Goal: Answer question/provide support

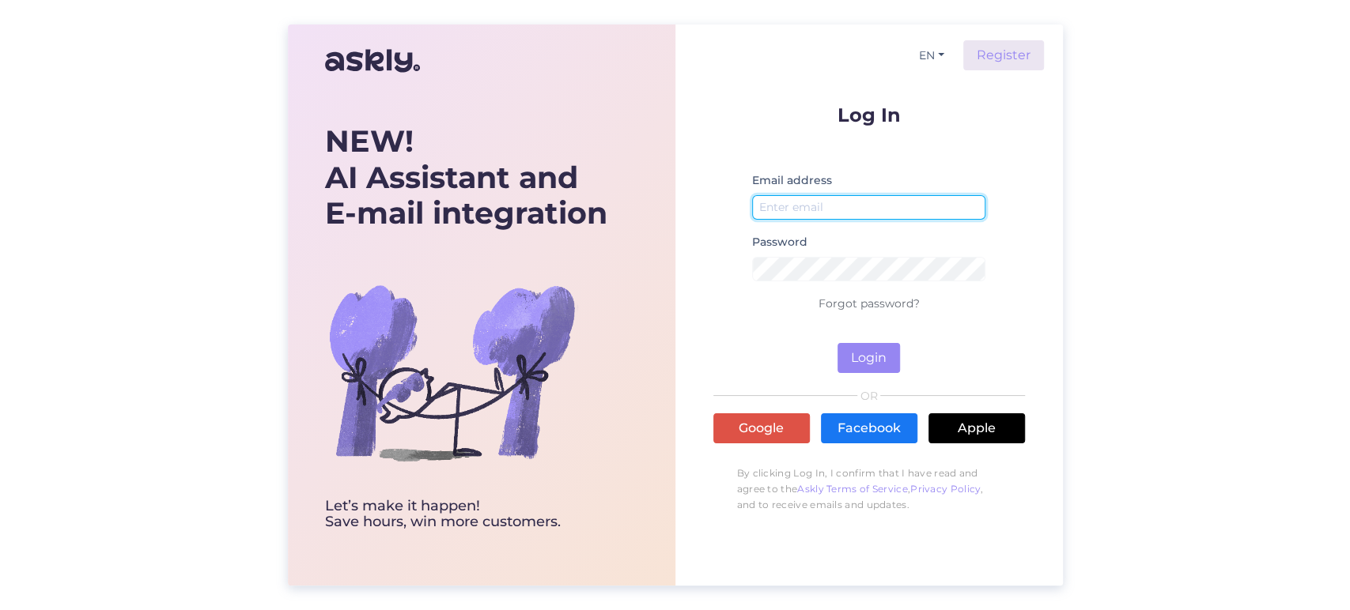
type input "[EMAIL_ADDRESS][DOMAIN_NAME]"
click at [879, 334] on form "Log In Email address [EMAIL_ADDRESS][DOMAIN_NAME] Password Forgot password? Log…" at bounding box center [869, 239] width 312 height 268
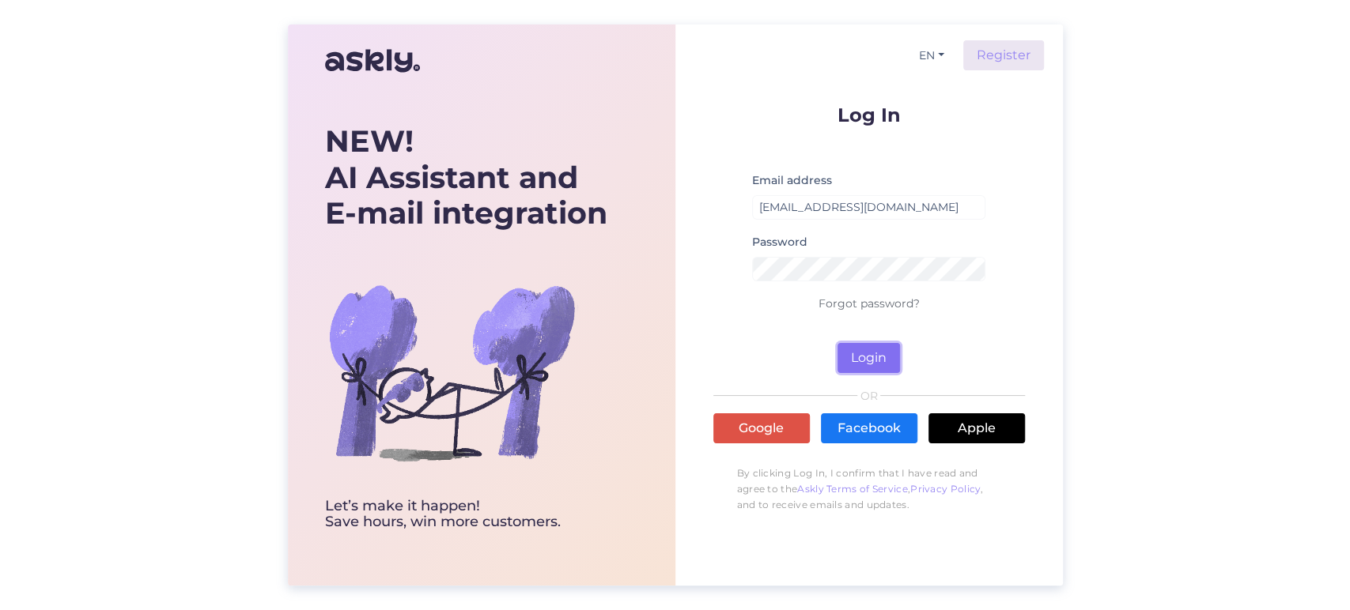
click at [877, 345] on button "Login" at bounding box center [868, 358] width 62 height 30
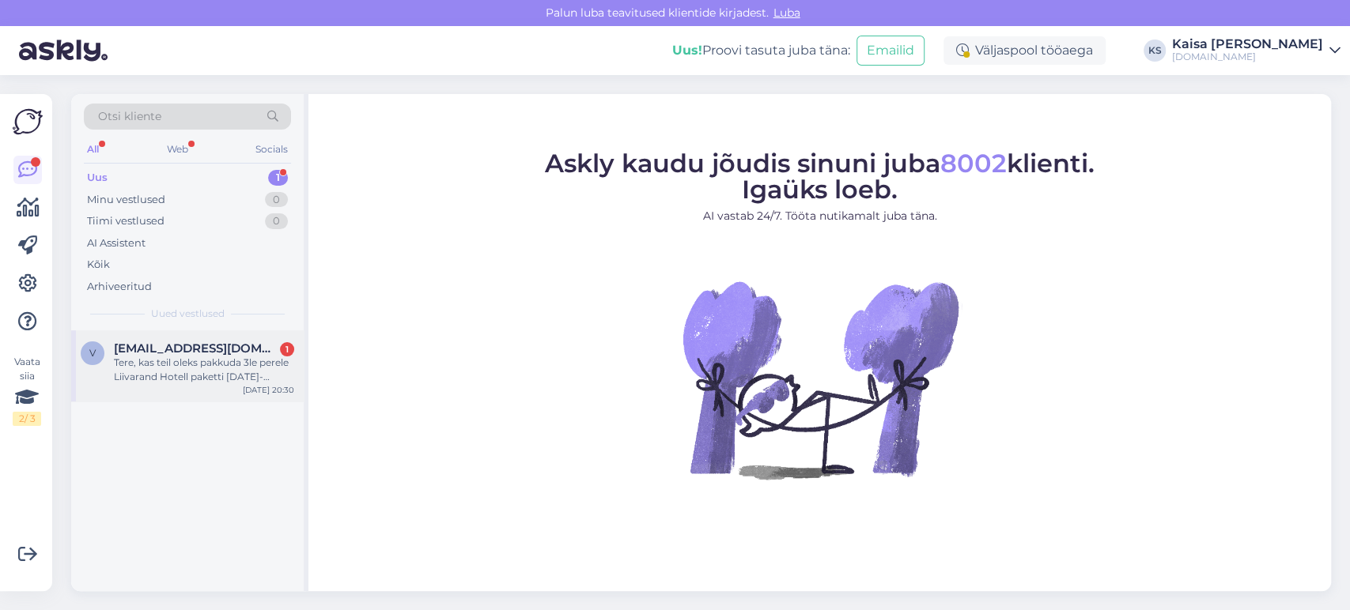
click at [232, 361] on div "Tere, kas teil oleks pakkuda 3le perele Liivarand Hotell paketti [DATE]-[DATE]?…" at bounding box center [204, 370] width 180 height 28
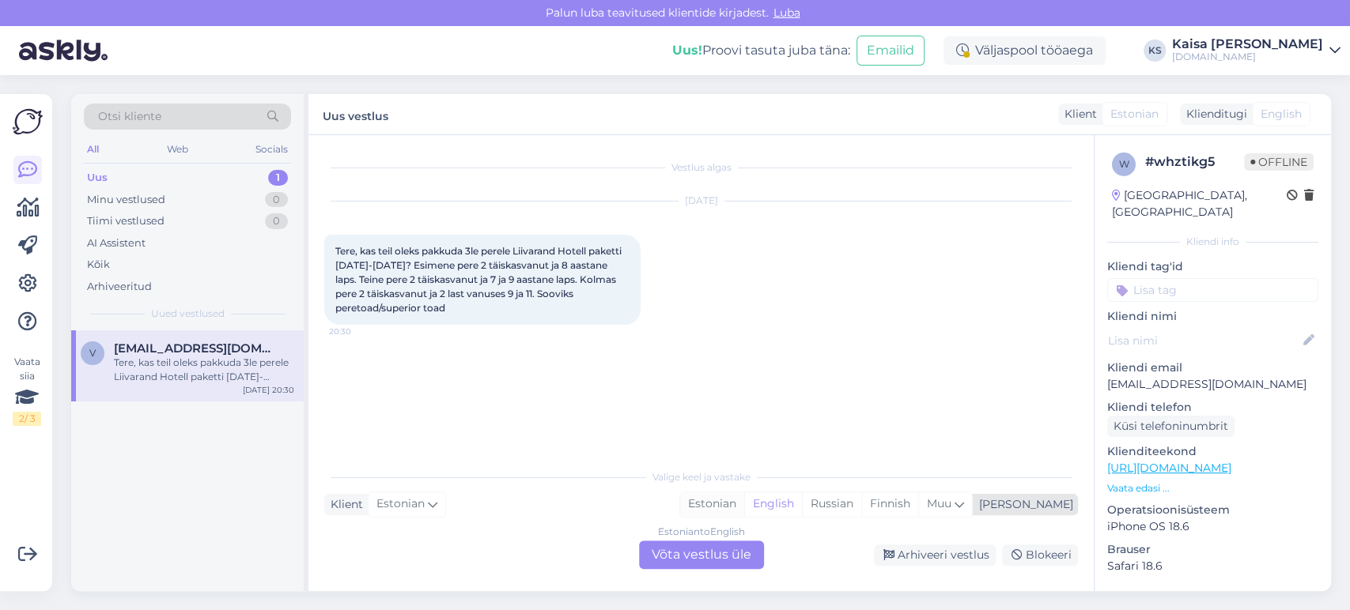
click at [744, 507] on div "Estonian" at bounding box center [712, 505] width 64 height 24
click at [739, 549] on div "Estonian to Estonian Võta vestlus üle" at bounding box center [701, 555] width 125 height 28
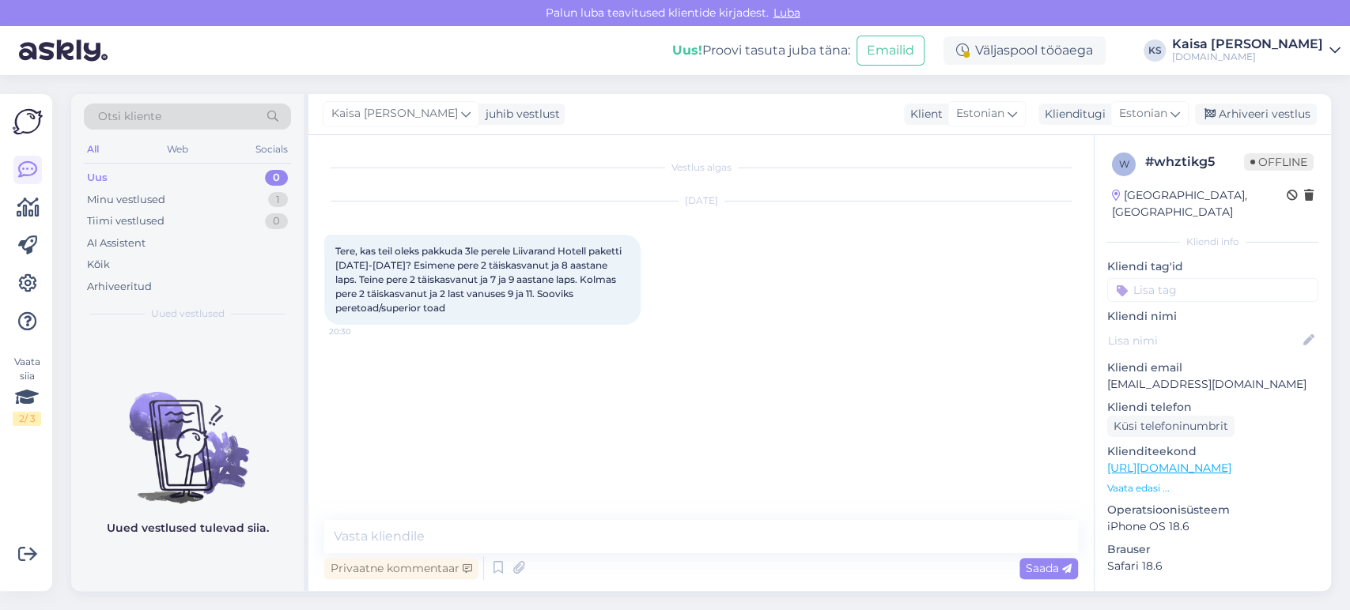
click at [1114, 482] on p "Vaata edasi ..." at bounding box center [1212, 489] width 211 height 14
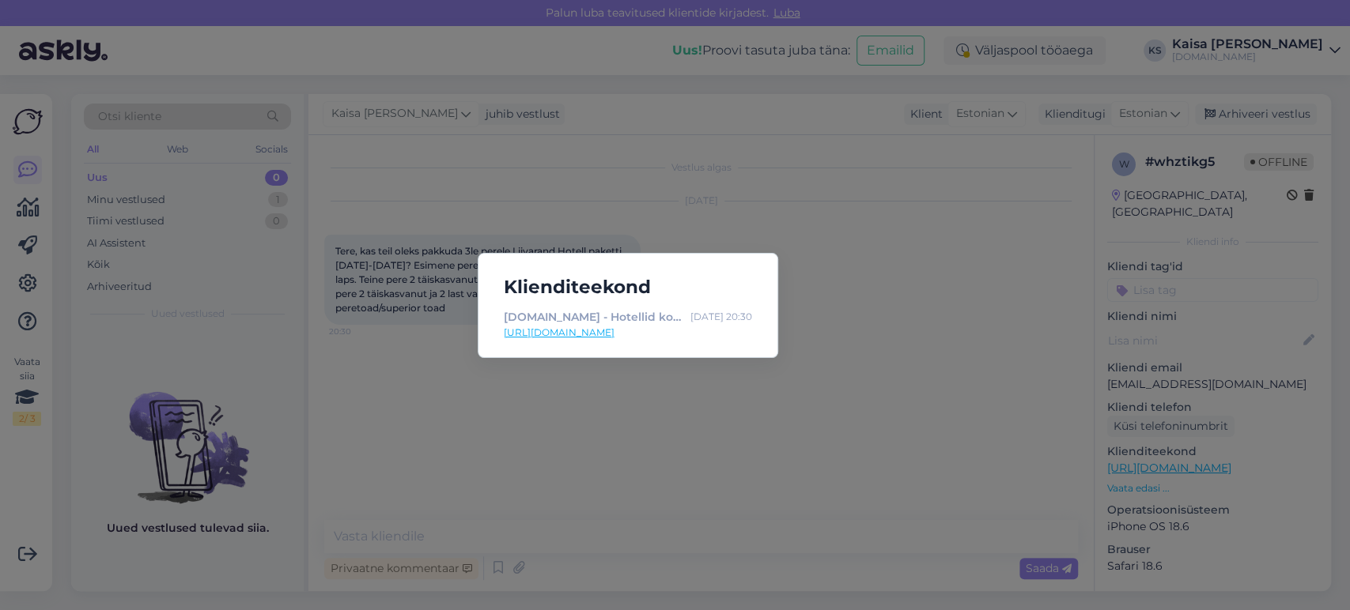
click at [624, 328] on link "[URL][DOMAIN_NAME]" at bounding box center [628, 333] width 248 height 14
click at [892, 459] on div "Klienditeekond [DOMAIN_NAME] - Hotellid koos võluvate lisavõimalustega [DATE] 2…" at bounding box center [675, 305] width 1350 height 610
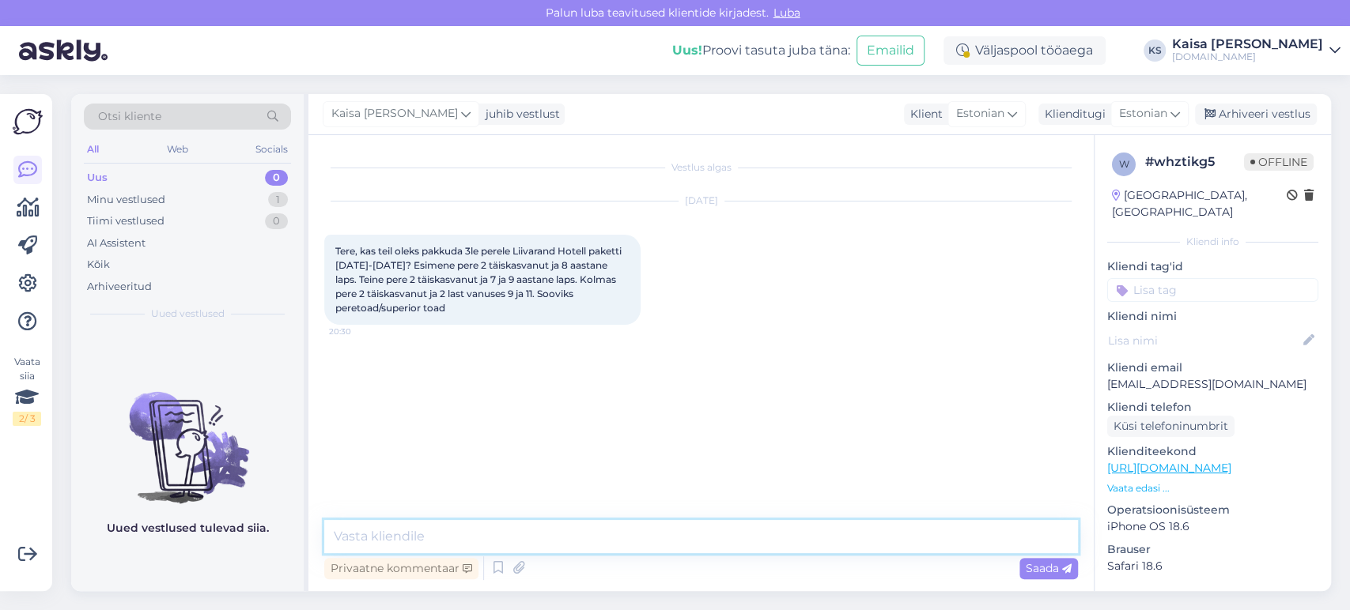
click at [694, 531] on textarea at bounding box center [701, 536] width 754 height 33
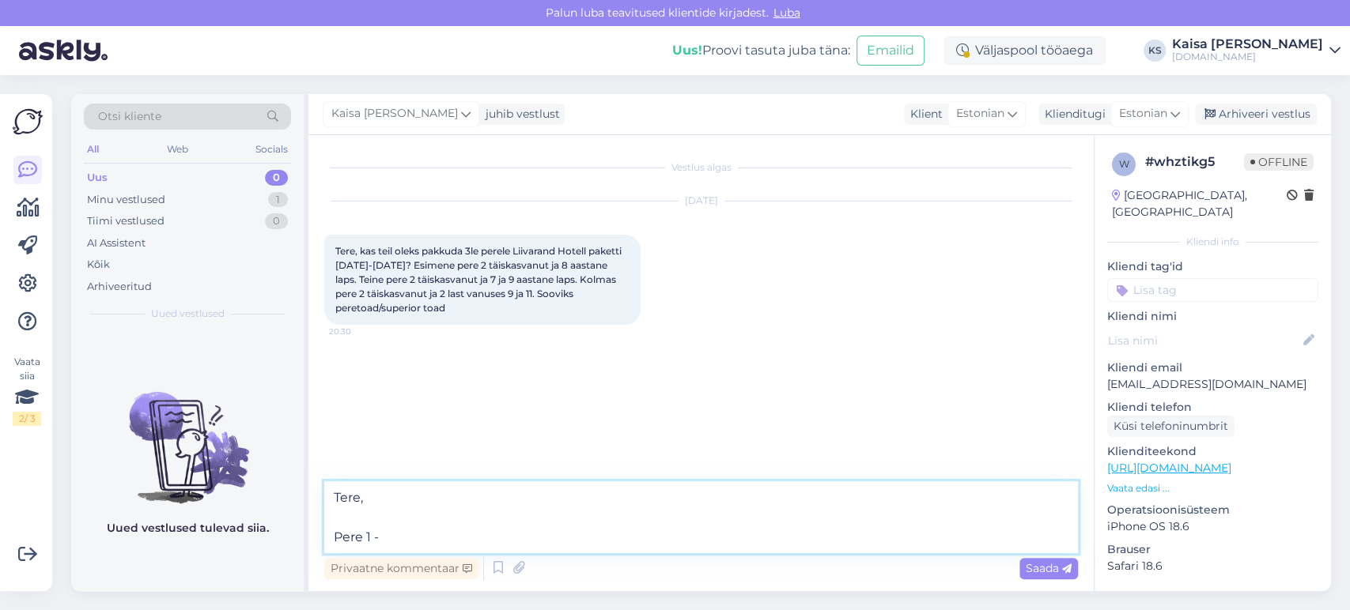
paste textarea "[URL][DOMAIN_NAME][DATE][DATE][GEOGRAPHIC_DATA]"
type textarea "Tere, Pere 1 - [URL][DOMAIN_NAME][DATE][DATE][GEOGRAPHIC_DATA]"
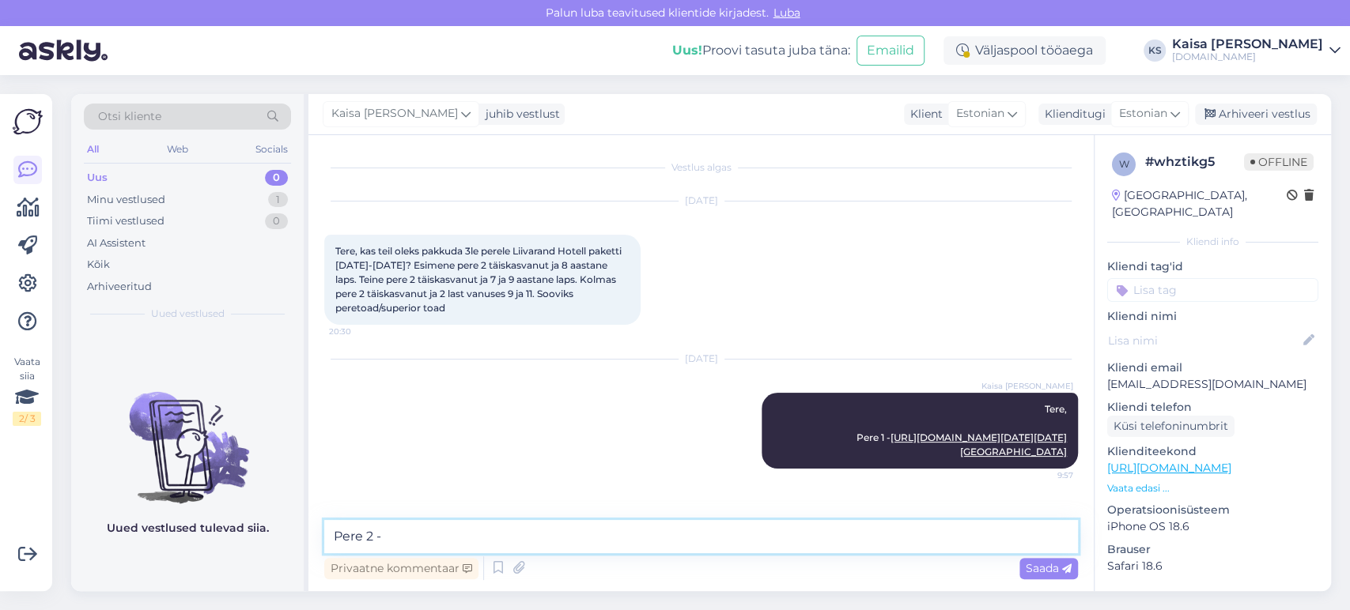
paste textarea "[URL][DOMAIN_NAME][DATE][DATE][GEOGRAPHIC_DATA]"
type textarea "Pere 2 - [URL][DOMAIN_NAME][DATE][DATE][GEOGRAPHIC_DATA]"
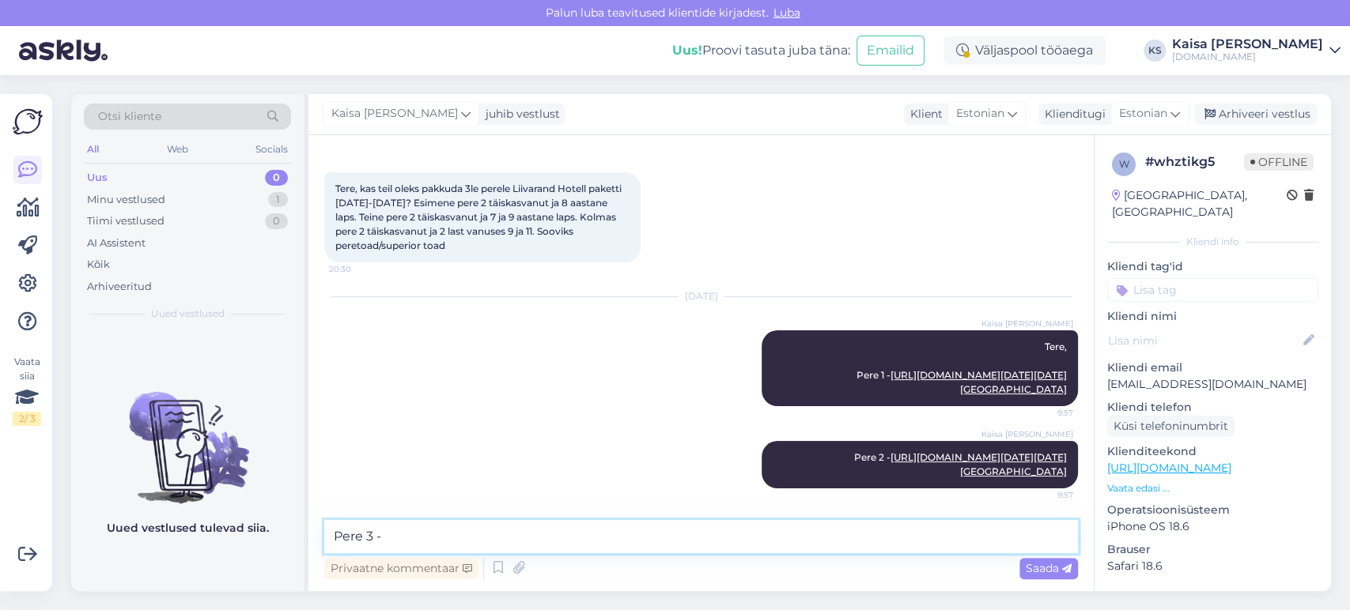
paste textarea "[URL][DOMAIN_NAME][DATE][DATE][GEOGRAPHIC_DATA]"
type textarea "Pere 3 -[URL][DOMAIN_NAME][DATE][DATE][GEOGRAPHIC_DATA]"
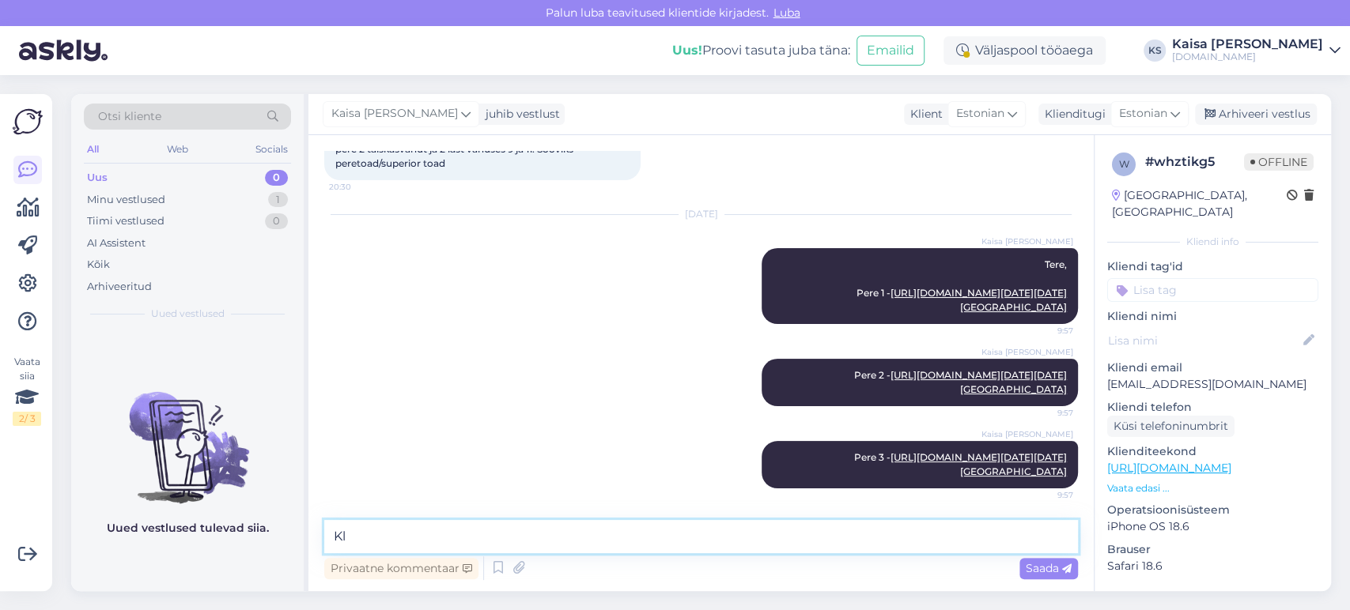
type textarea "K"
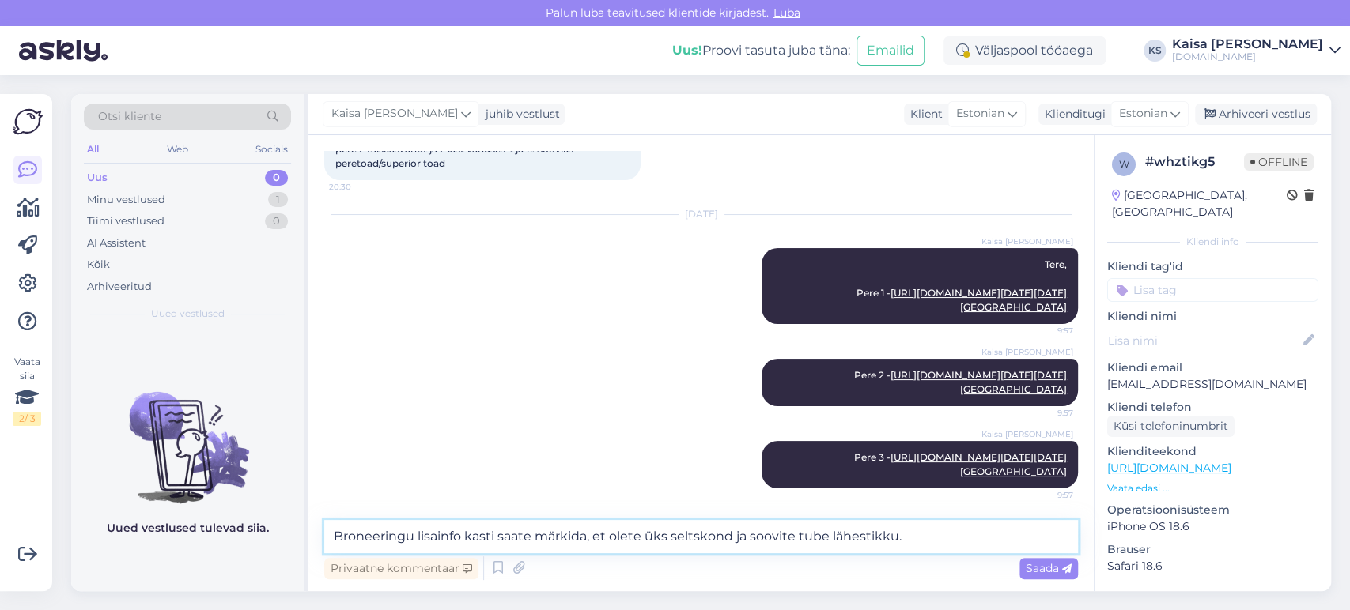
type textarea "Broneeringu lisainfo kasti saate märkida, et olete üks seltskond ja soovite tub…"
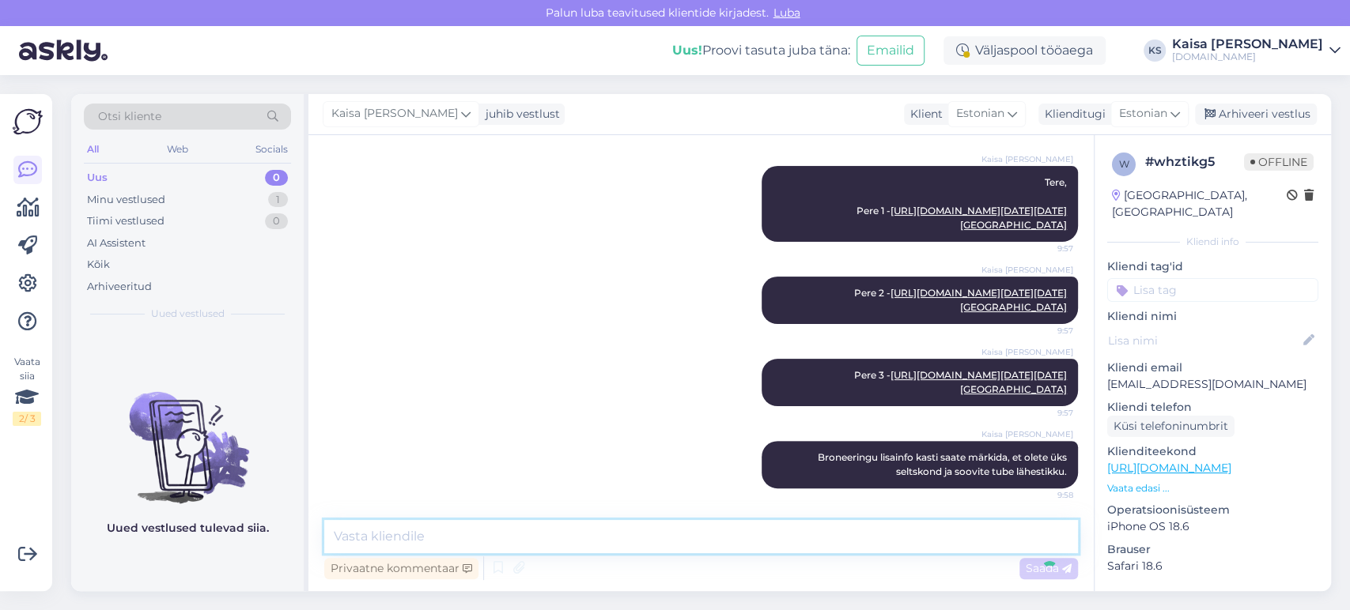
scroll to position [824, 0]
